Goal: Information Seeking & Learning: Find specific fact

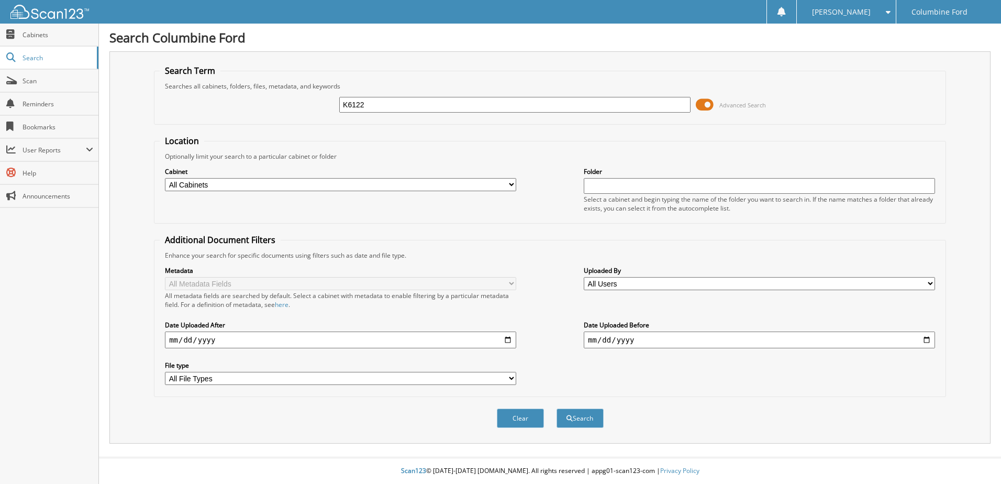
type input "K6122"
click at [556, 408] on button "Search" at bounding box center [579, 417] width 47 height 19
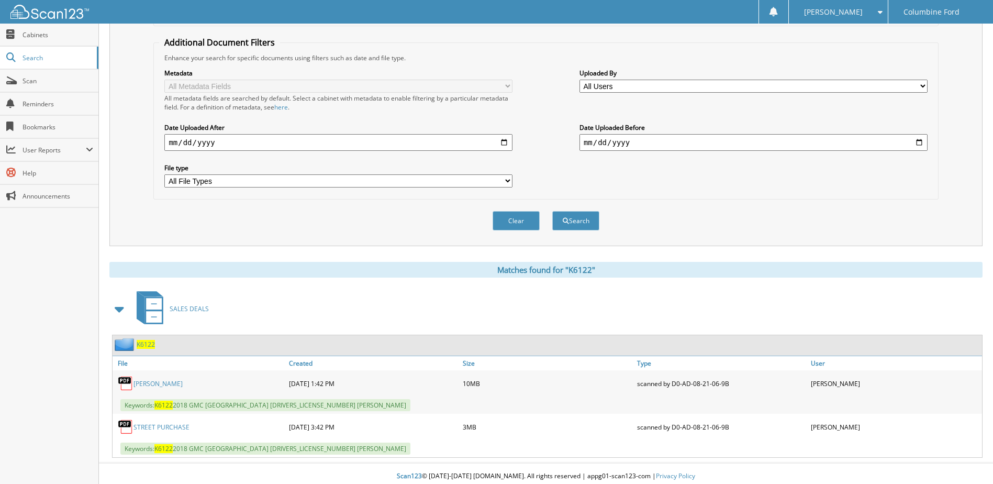
scroll to position [203, 0]
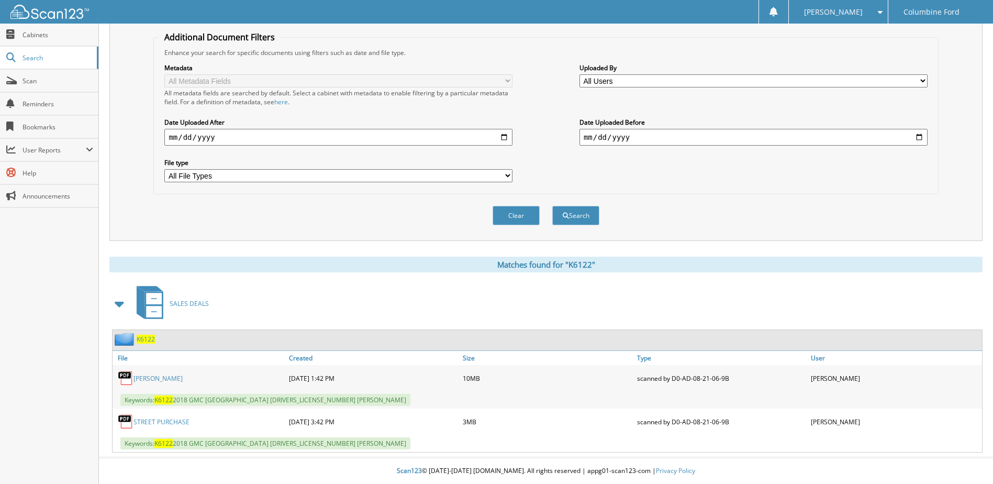
click at [182, 381] on link "[PERSON_NAME]" at bounding box center [157, 378] width 49 height 9
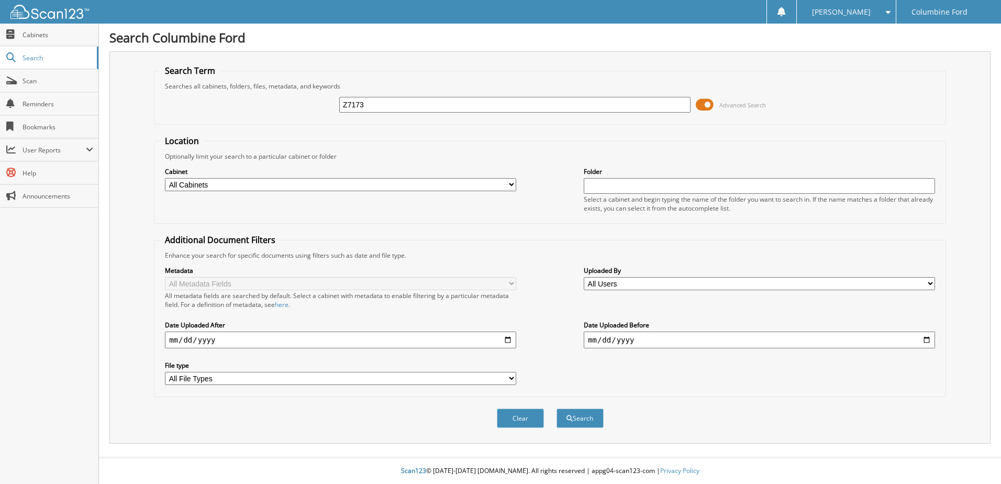
type input "Z7173"
click at [556, 408] on button "Search" at bounding box center [579, 417] width 47 height 19
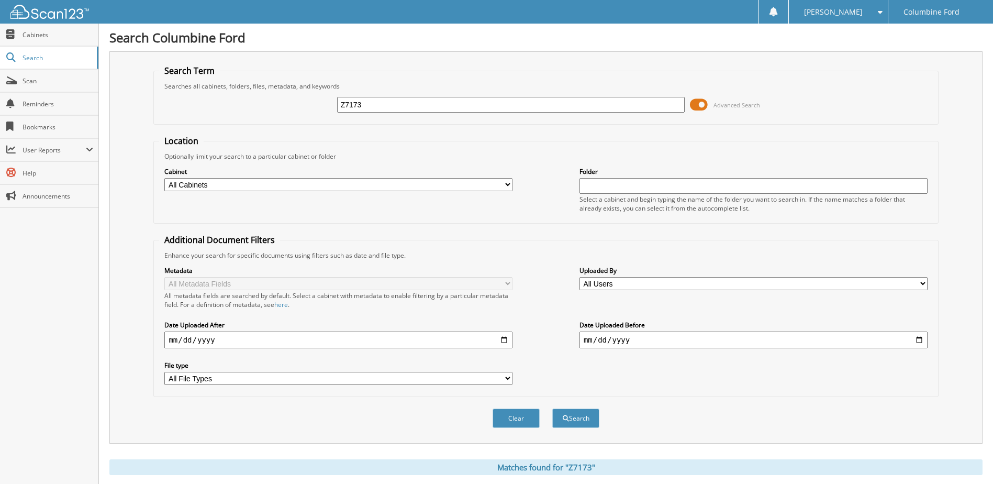
click at [699, 107] on span at bounding box center [699, 105] width 18 height 16
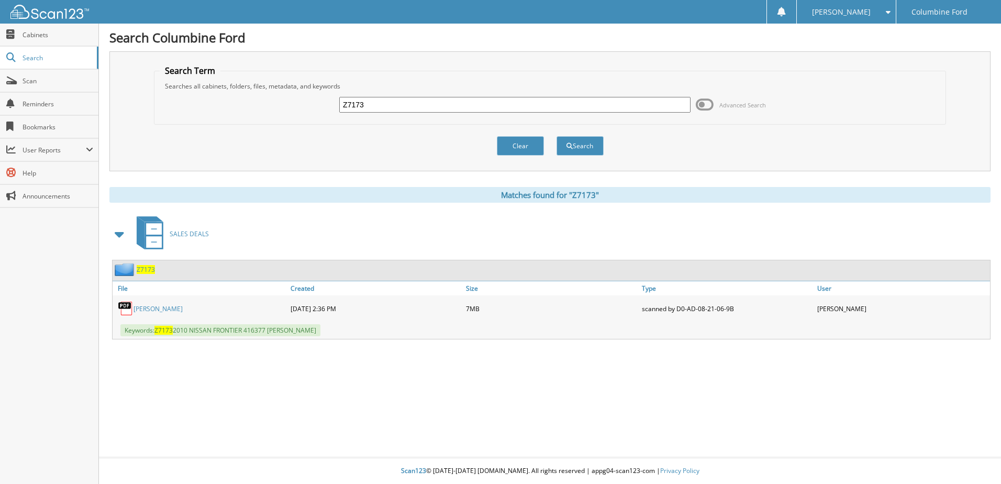
click at [147, 267] on span "Z7173" at bounding box center [146, 269] width 18 height 9
